Goal: Information Seeking & Learning: Learn about a topic

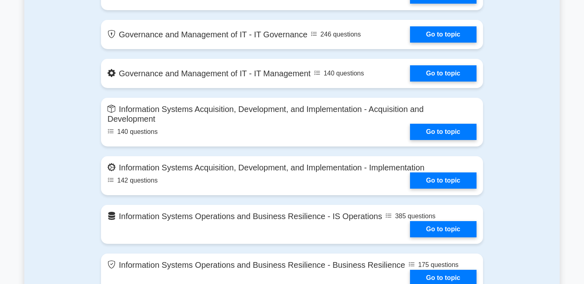
scroll to position [529, 0]
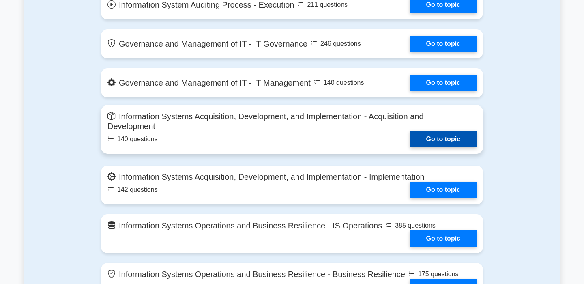
click at [435, 137] on link "Go to topic" at bounding box center [443, 139] width 67 height 16
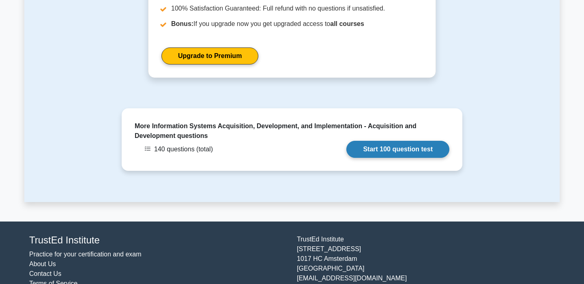
scroll to position [673, 0]
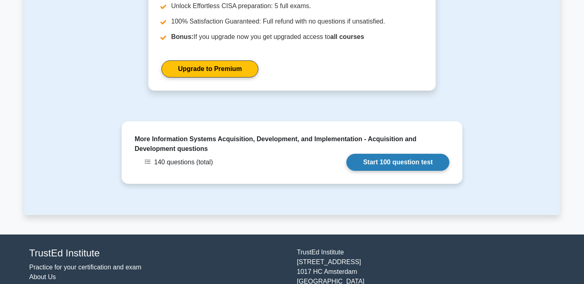
click at [409, 156] on link "Start 100 question test" at bounding box center [397, 162] width 103 height 17
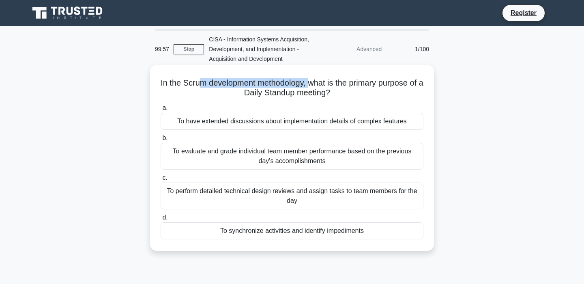
drag, startPoint x: 201, startPoint y: 84, endPoint x: 311, endPoint y: 82, distance: 110.7
click at [311, 82] on h5 "In the Scrum development methodology, what is the primary purpose of a Daily St…" at bounding box center [292, 88] width 264 height 20
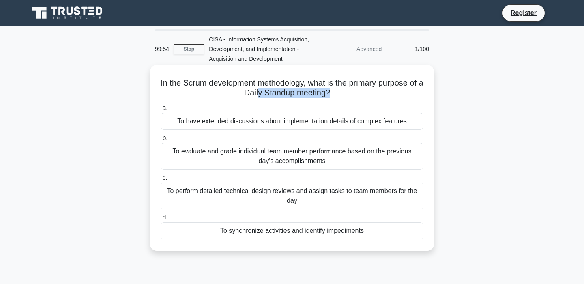
drag, startPoint x: 329, startPoint y: 91, endPoint x: 260, endPoint y: 97, distance: 69.2
click at [260, 97] on h5 "In the Scrum development methodology, what is the primary purpose of a Daily St…" at bounding box center [292, 88] width 264 height 20
